Goal: Task Accomplishment & Management: Manage account settings

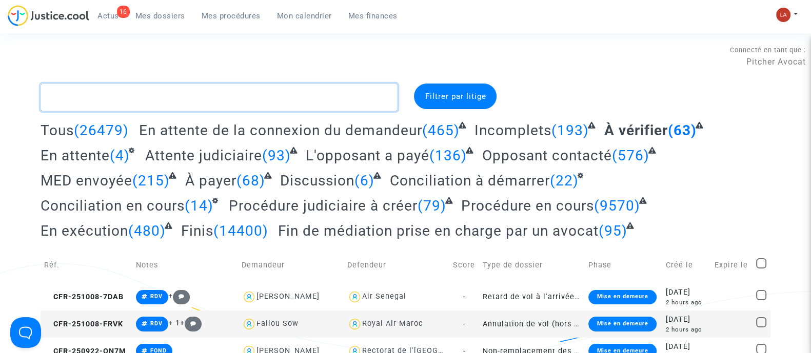
click at [363, 104] on textarea at bounding box center [219, 98] width 357 height 28
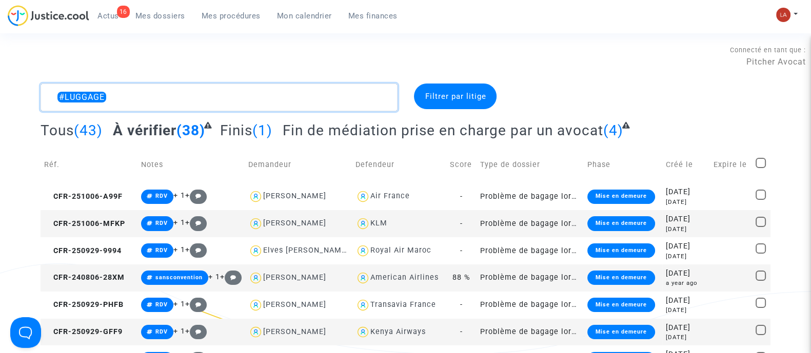
type textarea "#LUGGAGE"
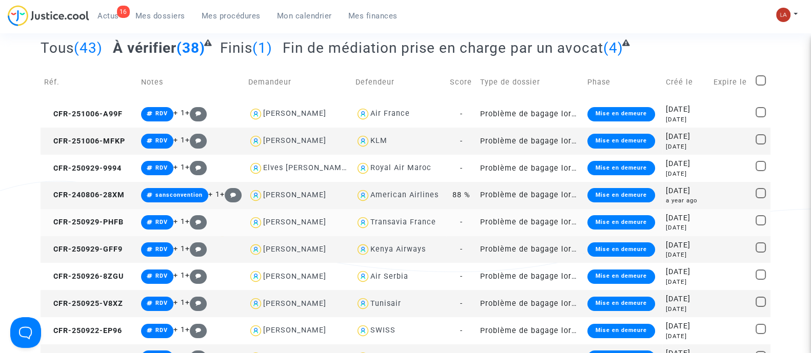
scroll to position [64, 0]
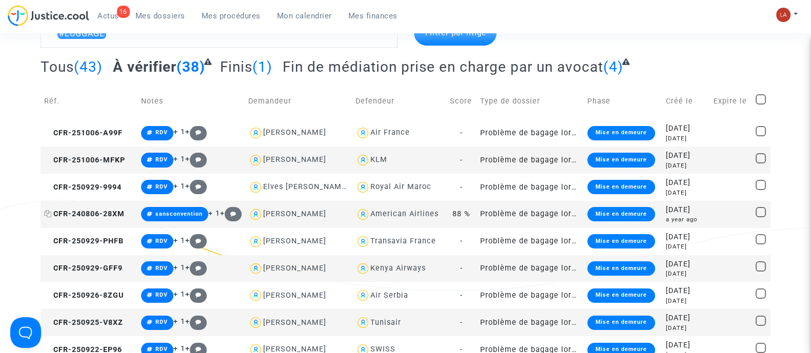
click at [74, 216] on span "CFR-240806-28XM" at bounding box center [84, 214] width 81 height 9
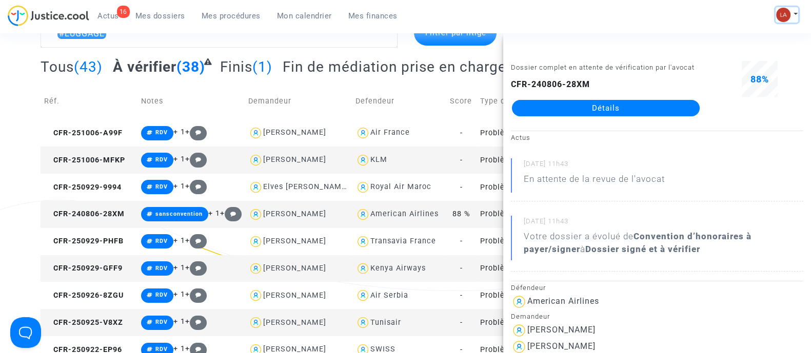
click at [788, 16] on img at bounding box center [783, 15] width 14 height 14
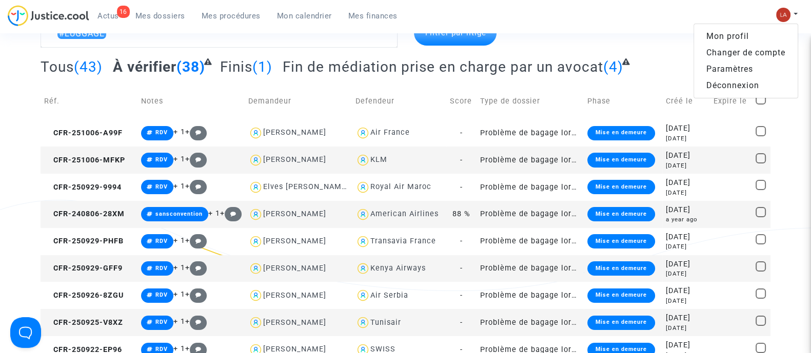
click at [757, 53] on link "Changer de compte" at bounding box center [746, 53] width 104 height 16
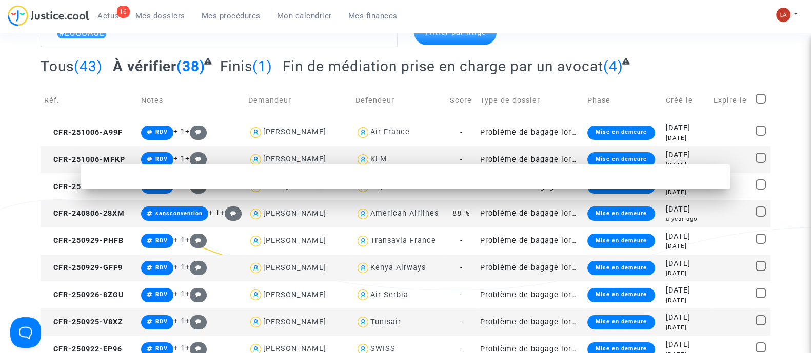
scroll to position [0, 0]
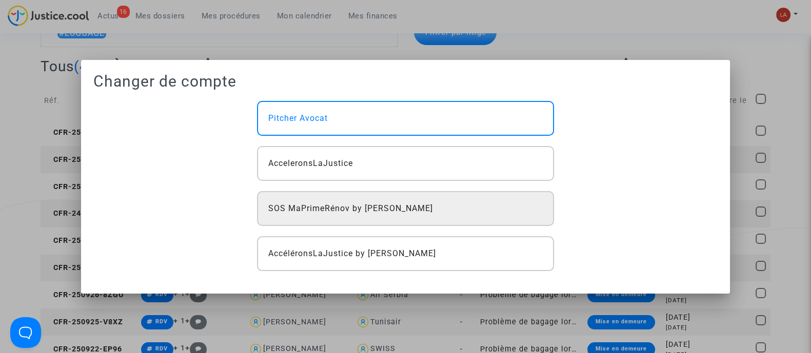
click at [348, 217] on div "SOS MaPrimeRénov by Pitcher Avocat" at bounding box center [405, 208] width 296 height 35
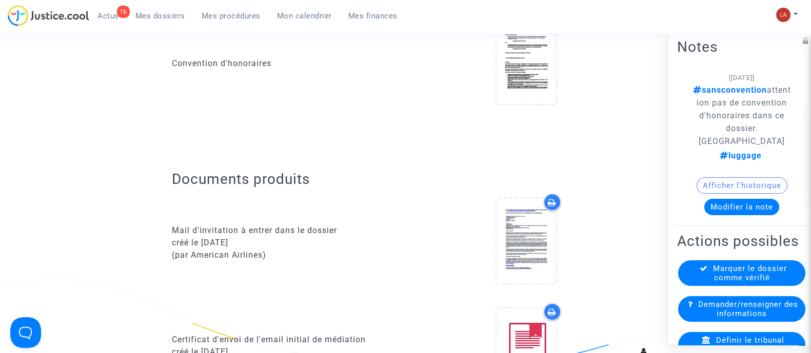
scroll to position [512, 0]
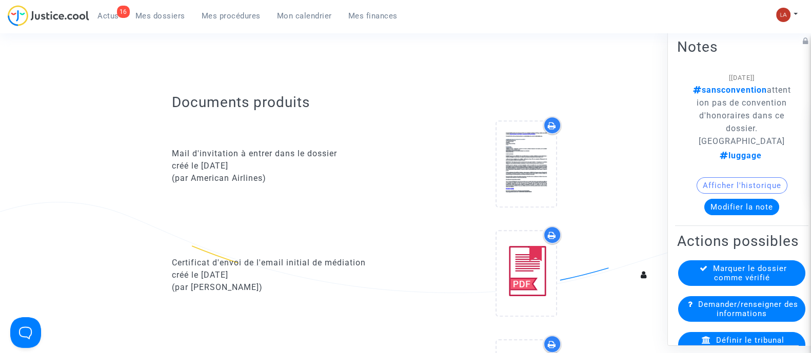
click at [724, 211] on button "Modifier la note" at bounding box center [741, 207] width 75 height 16
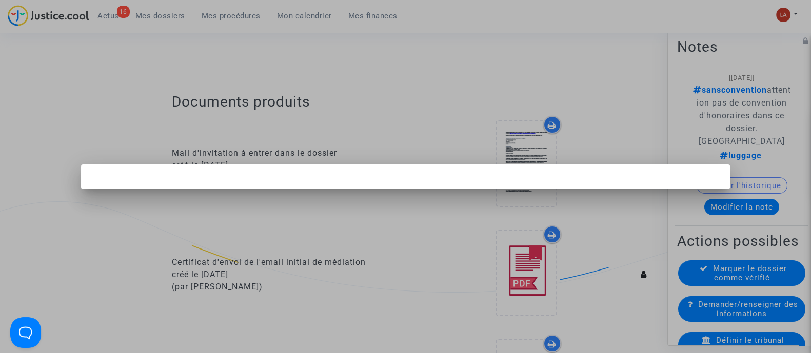
scroll to position [0, 0]
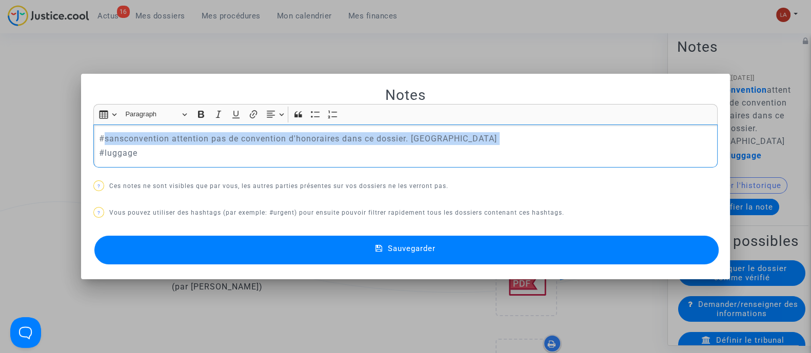
drag, startPoint x: 94, startPoint y: 149, endPoint x: 106, endPoint y: 123, distance: 28.5
click at [103, 128] on div "#sansconvention attention pas de convention d'honoraires dans ce dossier. [PERS…" at bounding box center [405, 146] width 624 height 43
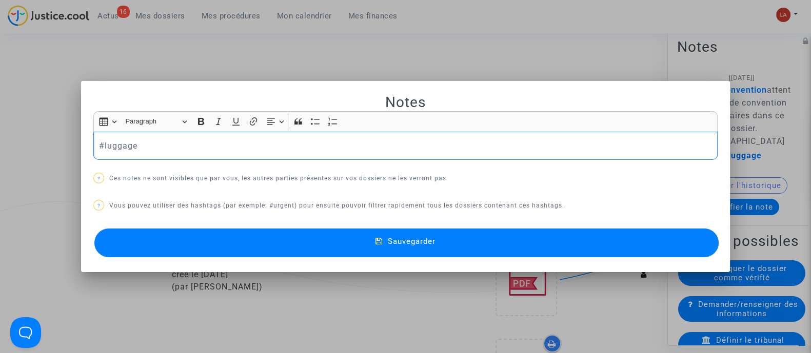
click at [221, 240] on button "Sauvegarder" at bounding box center [406, 243] width 624 height 29
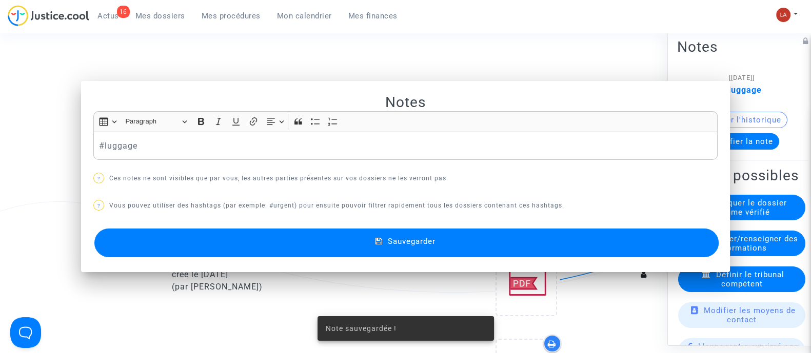
scroll to position [512, 0]
